Goal: Task Accomplishment & Management: Complete application form

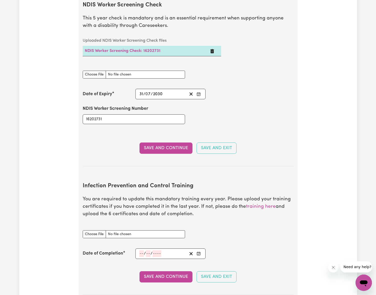
drag, startPoint x: 167, startPoint y: 186, endPoint x: 170, endPoint y: 185, distance: 3.5
click at [167, 196] on p "You are required to update this mandatory training every year. Please upload yo…" at bounding box center [188, 207] width 211 height 22
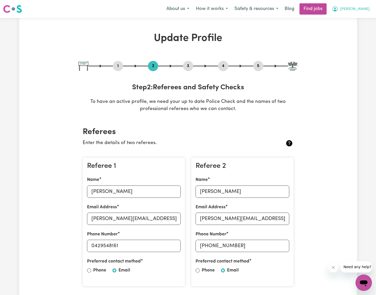
click at [364, 8] on span "[PERSON_NAME]" at bounding box center [354, 9] width 29 height 6
click at [350, 18] on link "My Account" at bounding box center [352, 20] width 40 height 10
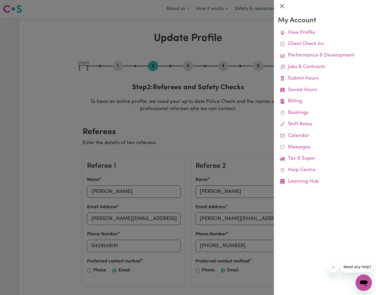
drag, startPoint x: 281, startPoint y: 5, endPoint x: 290, endPoint y: 10, distance: 10.3
click at [281, 5] on button "Close" at bounding box center [282, 6] width 8 height 8
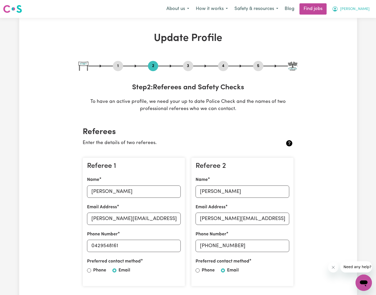
click at [367, 9] on span "[PERSON_NAME]" at bounding box center [354, 9] width 29 height 6
click at [355, 29] on link "My Dashboard" at bounding box center [352, 30] width 40 height 10
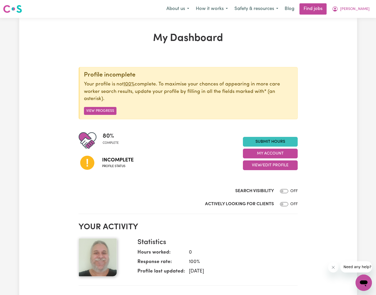
drag, startPoint x: 104, startPoint y: 111, endPoint x: 127, endPoint y: 115, distance: 23.2
click at [104, 111] on button "View Progress" at bounding box center [100, 111] width 32 height 8
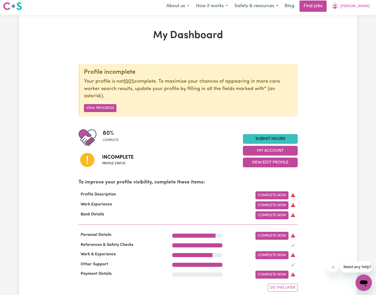
scroll to position [49, 0]
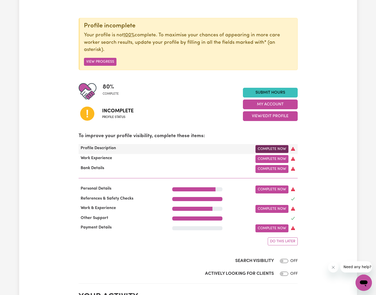
click at [271, 146] on link "Complete Now" at bounding box center [271, 149] width 33 height 8
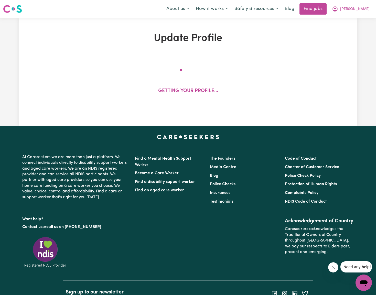
select select "[DEMOGRAPHIC_DATA]"
select select "[DEMOGRAPHIC_DATA] Citizen"
select select "Studying a healthcare related degree or qualification"
select select "58"
select select "83"
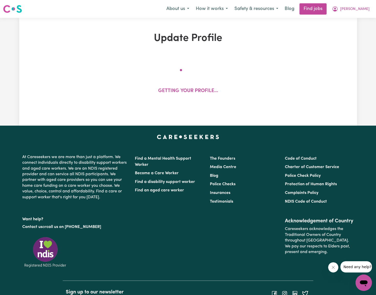
select select "93"
select select "110"
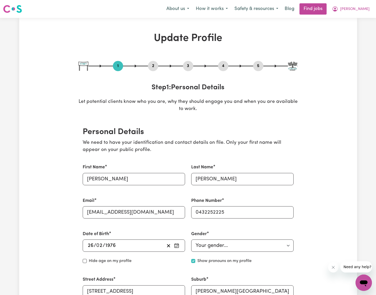
click at [151, 65] on button "2" at bounding box center [153, 66] width 10 height 7
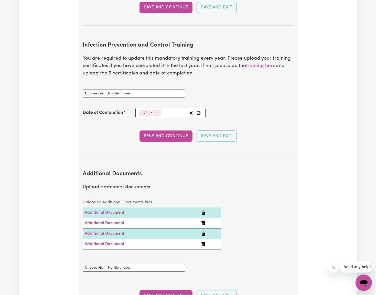
scroll to position [831, 0]
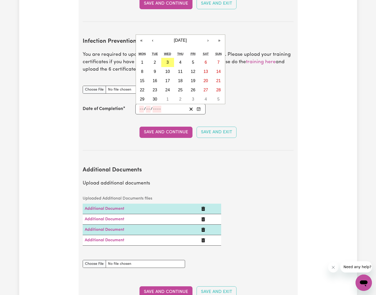
click at [140, 106] on input "number" at bounding box center [141, 109] width 5 height 7
click at [169, 60] on abbr "3" at bounding box center [167, 62] width 2 height 4
type input "[DATE]"
type input "3"
type input "9"
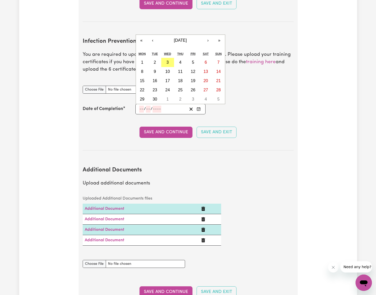
type input "2025"
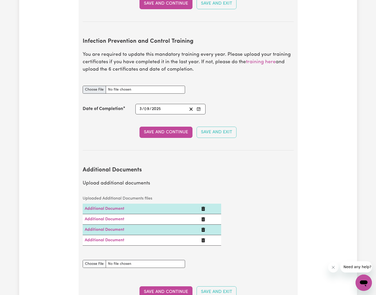
click at [93, 86] on input "Infection Prevention and Control Training document" at bounding box center [134, 90] width 102 height 8
type input "C:\fakepath\Chain of Infection.pdf"
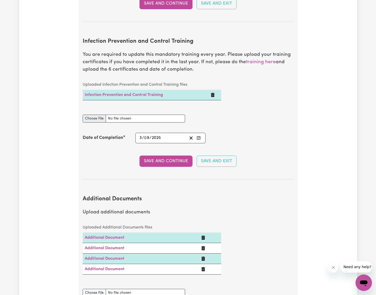
click at [95, 115] on input "Infection Prevention and Control Training document" at bounding box center [134, 119] width 102 height 8
type input "C:\fakepath\Hand Hygiene.pdf"
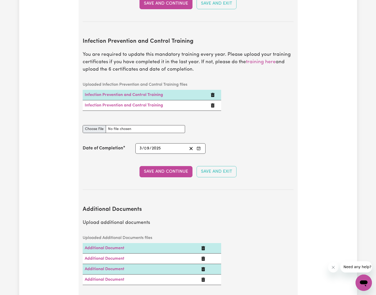
click at [93, 125] on input "Infection Prevention and Control Training document" at bounding box center [134, 129] width 102 height 8
type input "C:\fakepath\Personal Protective Equipment (PPE).pdf"
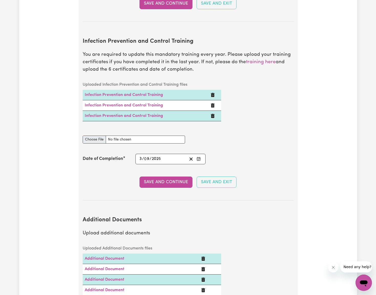
click at [91, 136] on input "Infection Prevention and Control Training document" at bounding box center [134, 140] width 102 height 8
type input "C:\fakepath\Cleaning.pdf"
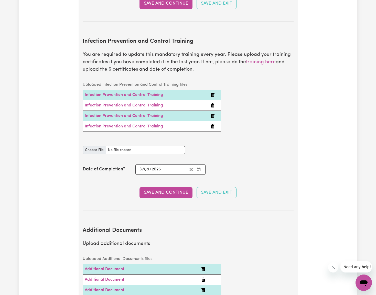
click at [95, 146] on input "Infection Prevention and Control Training document" at bounding box center [134, 150] width 102 height 8
type input "C:\fakepath\Waste Management.pdf"
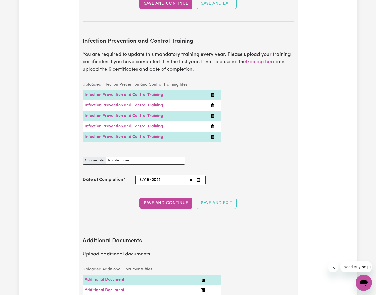
click at [93, 157] on input "Infection Prevention and Control Training document" at bounding box center [134, 161] width 102 height 8
type input "C:\fakepath\Personal Protective Equipment (PPE).pdf"
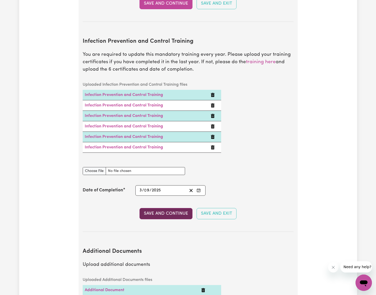
click at [151, 208] on button "Save and Continue" at bounding box center [165, 213] width 53 height 11
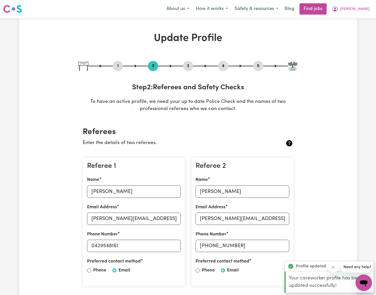
scroll to position [0, 0]
click at [118, 69] on button "1" at bounding box center [118, 66] width 10 height 7
select select "[DEMOGRAPHIC_DATA]"
select select "[DEMOGRAPHIC_DATA] Citizen"
select select "Studying a healthcare related degree or qualification"
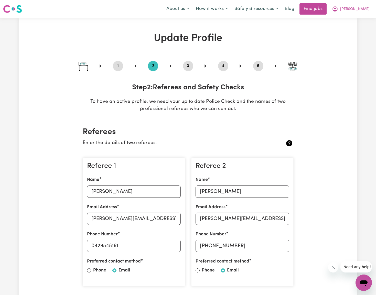
select select "58"
select select "83"
select select "93"
select select "110"
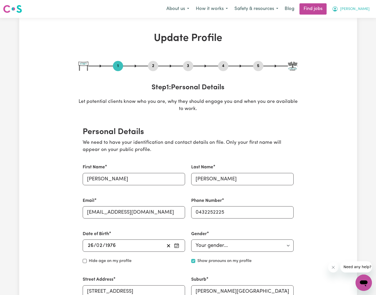
click at [363, 10] on button "[PERSON_NAME]" at bounding box center [351, 9] width 44 height 11
click at [351, 20] on link "My Account" at bounding box center [352, 20] width 40 height 10
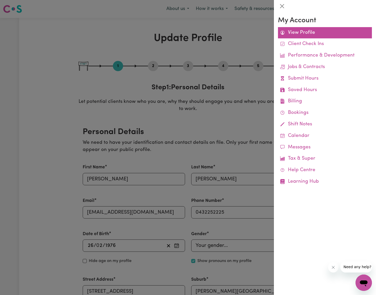
click at [301, 29] on link "View Profile" at bounding box center [325, 33] width 94 height 12
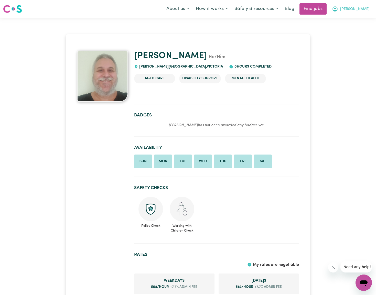
click at [364, 8] on span "[PERSON_NAME]" at bounding box center [354, 9] width 29 height 6
click at [351, 25] on link "My Dashboard" at bounding box center [352, 30] width 40 height 10
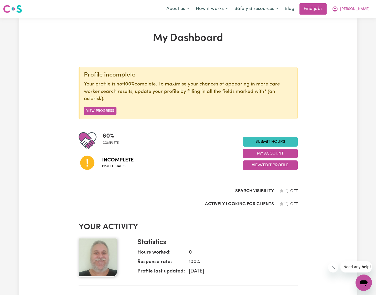
drag, startPoint x: 106, startPoint y: 110, endPoint x: 124, endPoint y: 109, distance: 17.9
click at [106, 110] on button "View Progress" at bounding box center [100, 111] width 32 height 8
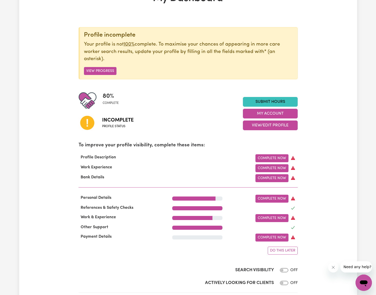
scroll to position [48, 0]
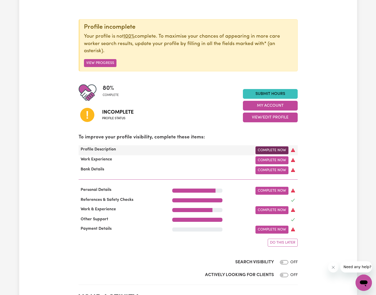
click at [269, 149] on link "Complete Now" at bounding box center [271, 150] width 33 height 8
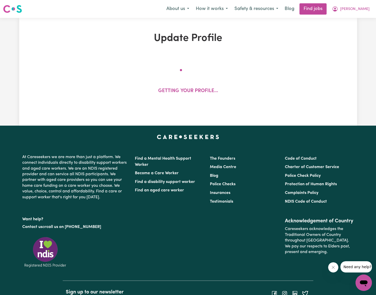
select select "[DEMOGRAPHIC_DATA]"
select select "[DEMOGRAPHIC_DATA] Citizen"
select select "Studying a healthcare related degree or qualification"
select select "58"
select select "83"
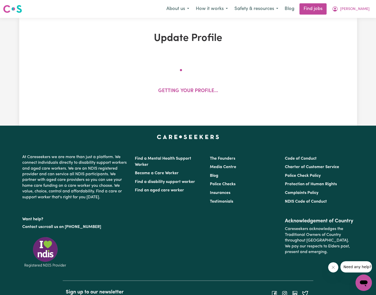
select select "93"
select select "110"
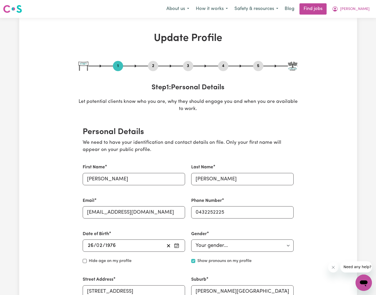
click at [154, 65] on button "2" at bounding box center [153, 66] width 10 height 7
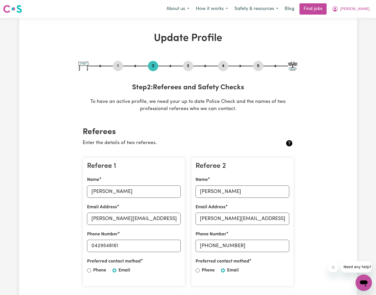
click at [191, 66] on button "3" at bounding box center [188, 66] width 10 height 7
select select "Certificate III (Individual Support)"
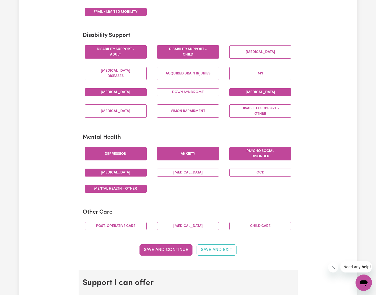
scroll to position [165, 0]
